Goal: Check status: Check status

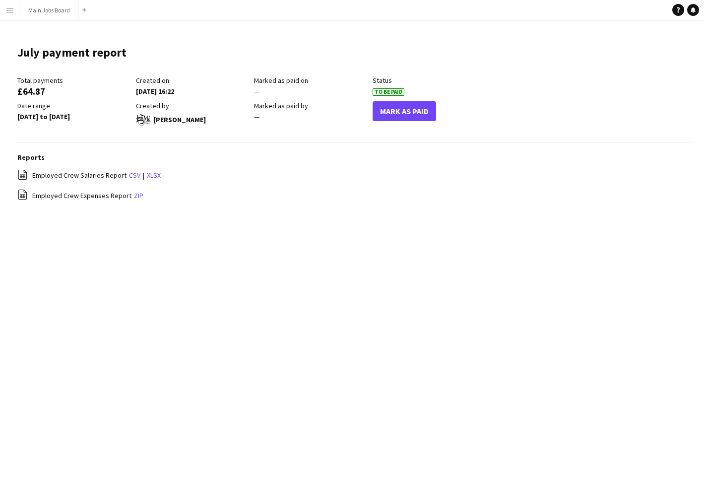
click at [11, 9] on app-icon "Menu" at bounding box center [10, 10] width 8 height 8
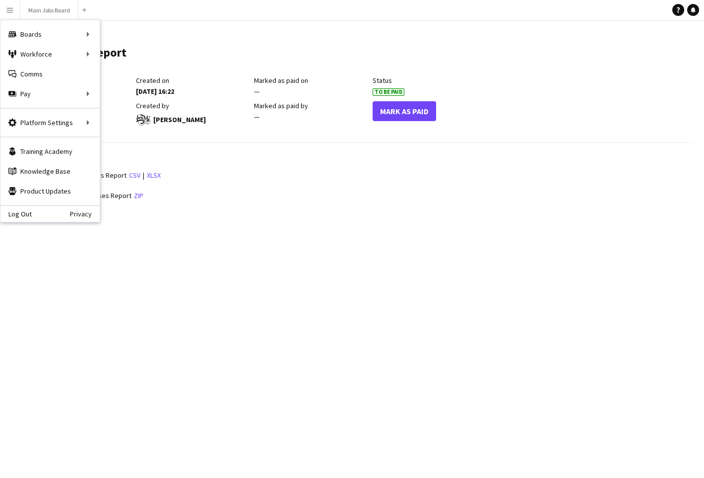
click at [11, 9] on app-icon "Menu" at bounding box center [10, 10] width 8 height 8
click at [207, 11] on app-navbar "Menu Boards Boards Boards All jobs Status Workforce Workforce My Workforce Recr…" at bounding box center [352, 10] width 704 height 20
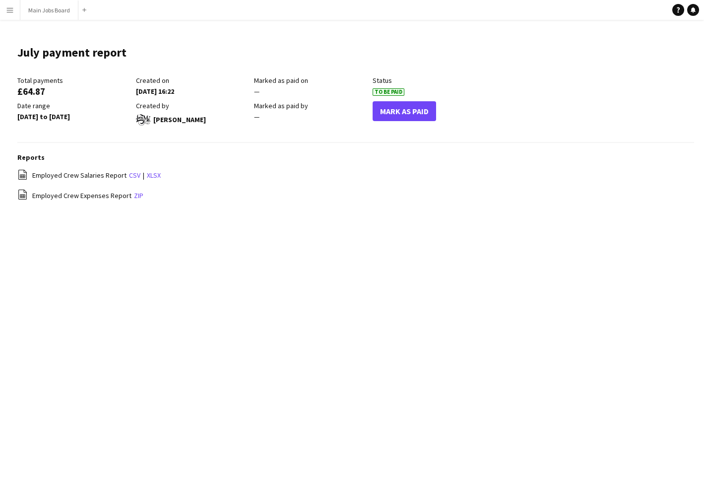
click at [7, 11] on app-icon "Menu" at bounding box center [10, 10] width 8 height 8
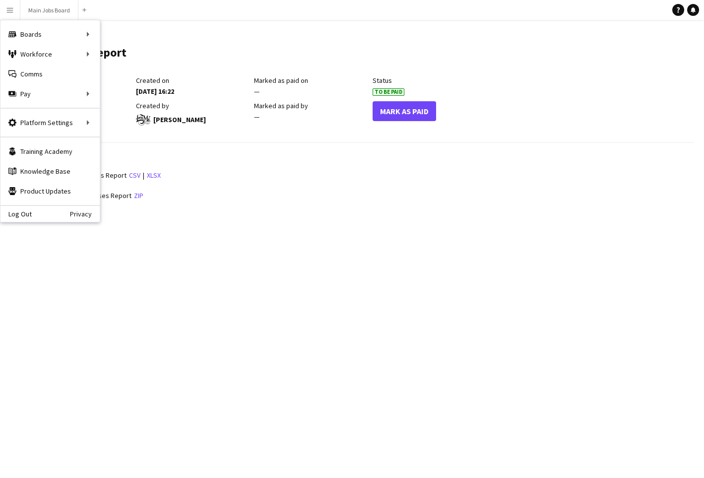
click at [226, 29] on main "July payment report Edit this field Total payments £64.87 Created on [DATE] 16:…" at bounding box center [352, 128] width 704 height 216
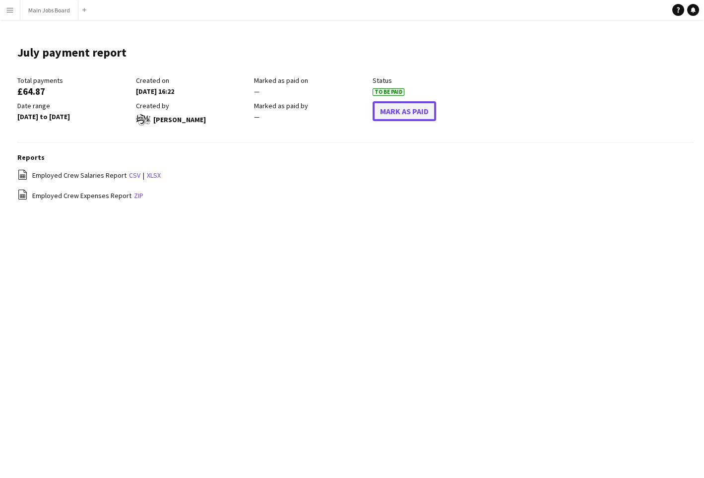
click at [416, 113] on button "Mark As Paid" at bounding box center [405, 111] width 64 height 20
click at [12, 10] on app-icon "Menu" at bounding box center [10, 10] width 8 height 8
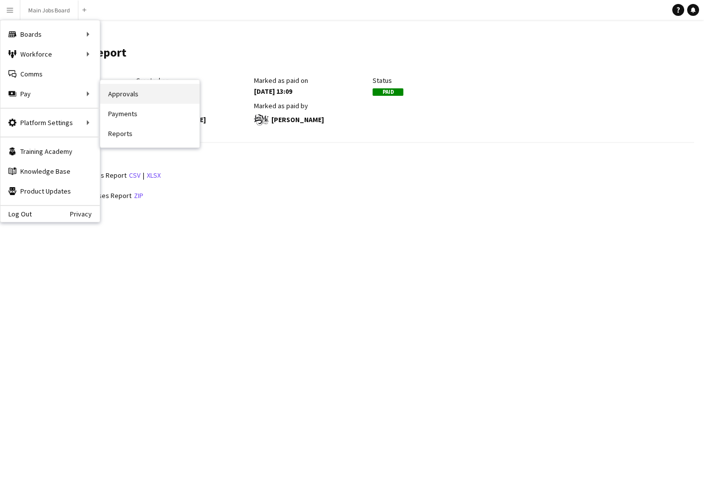
click at [122, 99] on link "Approvals" at bounding box center [149, 94] width 99 height 20
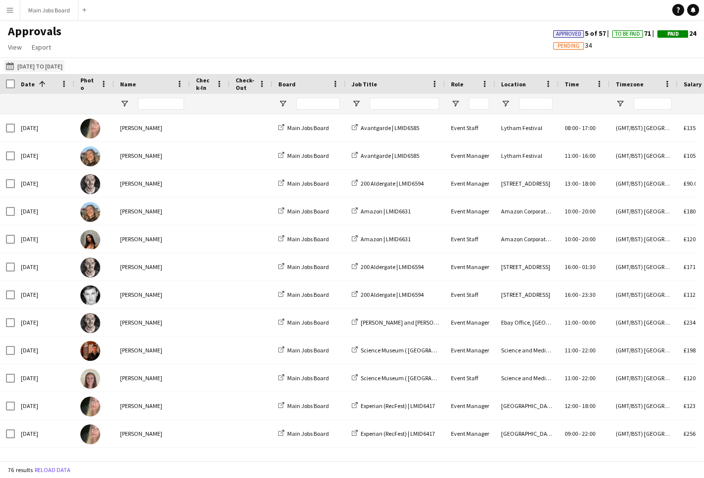
click at [55, 68] on button "[DATE] to [DATE] [DATE] to [DATE]" at bounding box center [34, 66] width 61 height 12
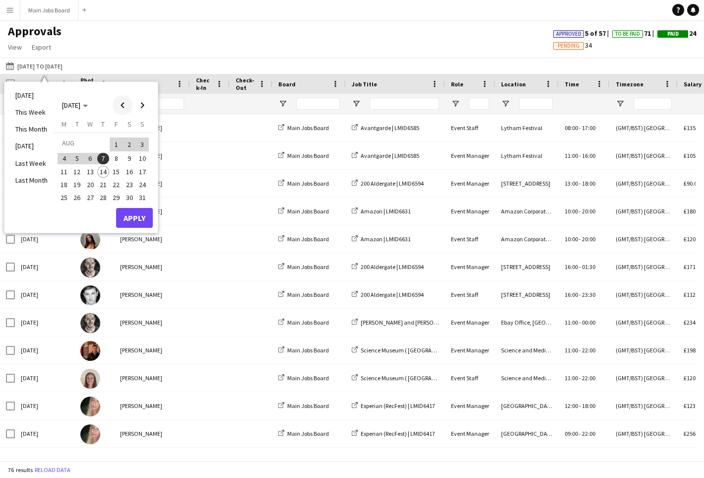
click at [124, 107] on span "Previous month" at bounding box center [123, 105] width 20 height 20
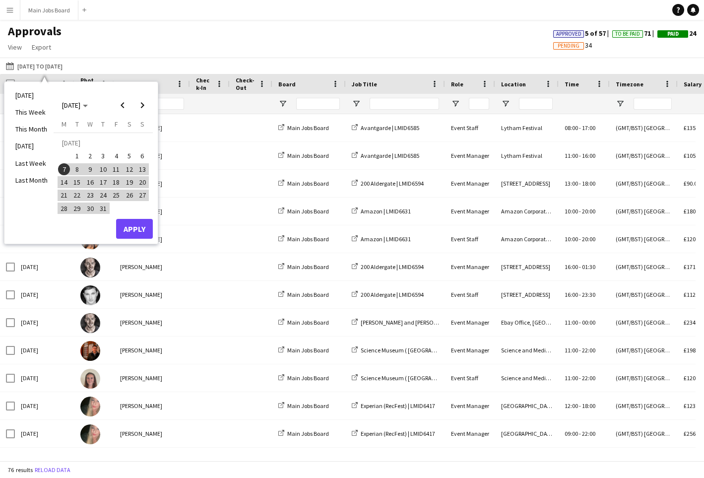
click at [105, 197] on span "24" at bounding box center [103, 196] width 12 height 12
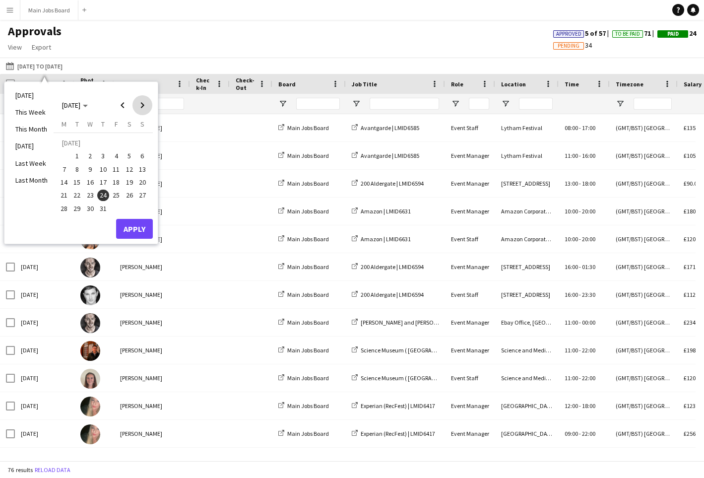
click at [142, 103] on span "Next month" at bounding box center [143, 105] width 20 height 20
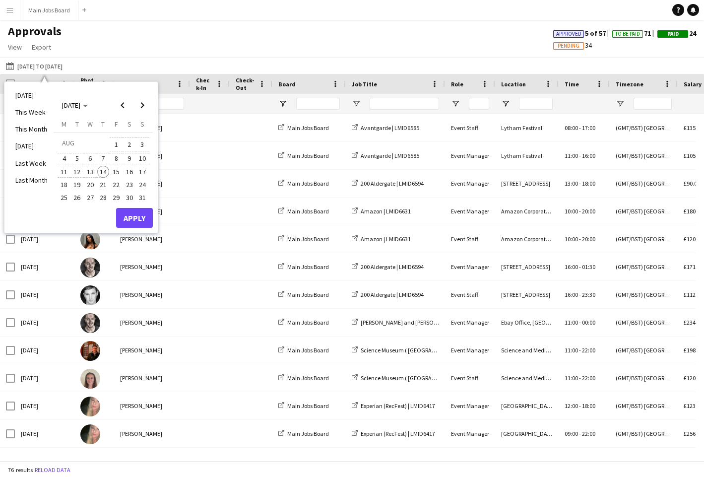
click at [105, 172] on span "14" at bounding box center [103, 172] width 12 height 12
click at [143, 216] on button "Apply" at bounding box center [134, 218] width 37 height 20
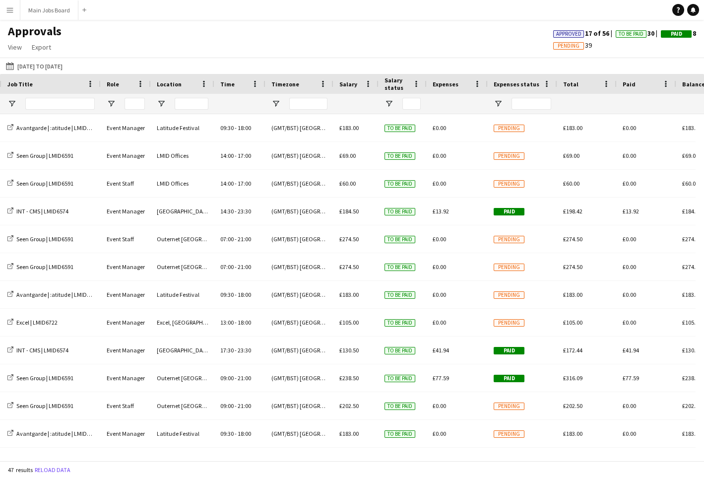
scroll to position [0, 422]
